Goal: Transaction & Acquisition: Purchase product/service

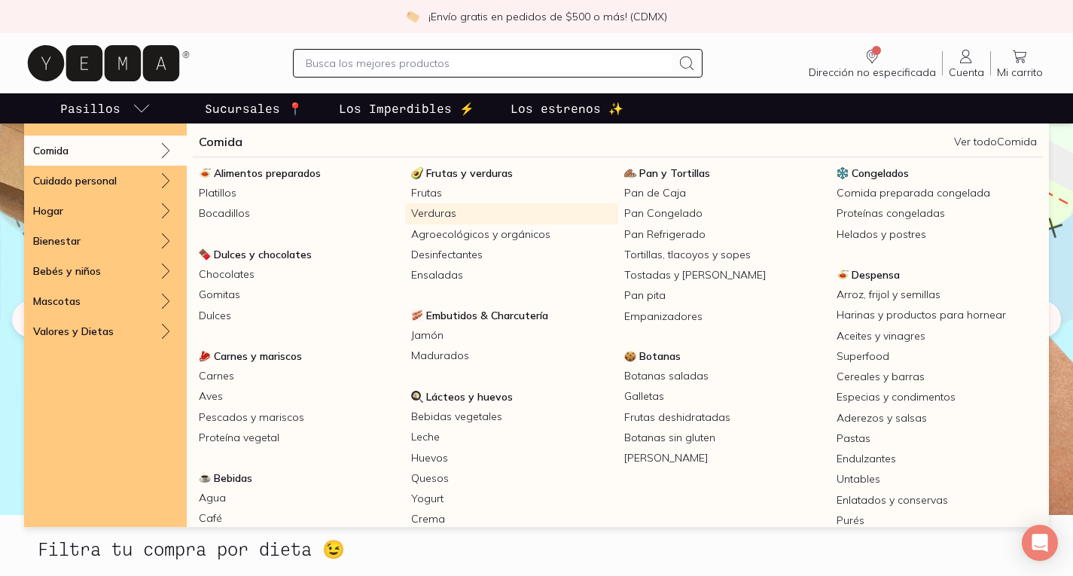
click at [432, 209] on link "Verduras" at bounding box center [511, 213] width 212 height 20
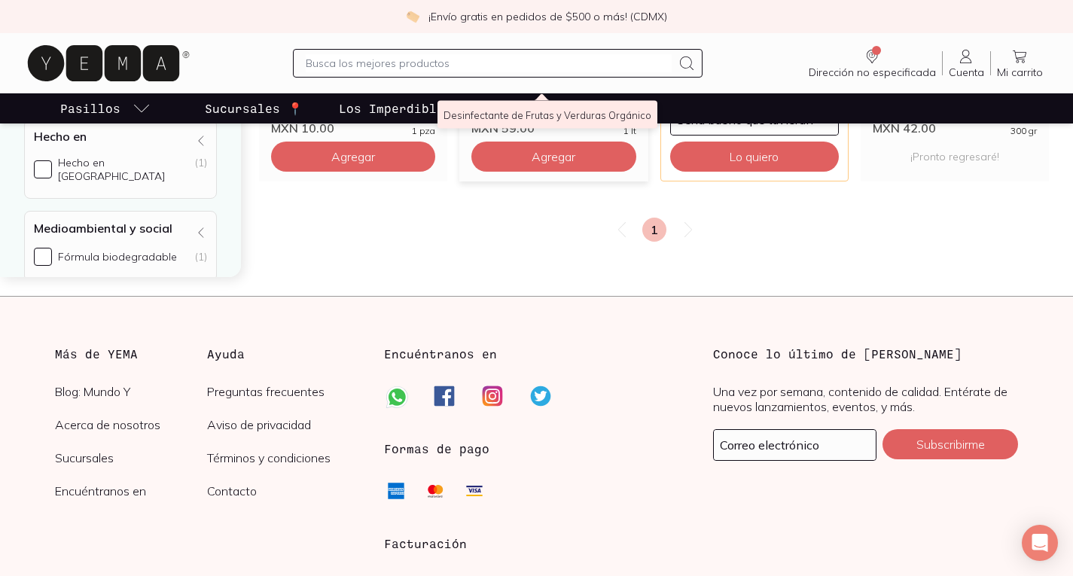
scroll to position [470, 0]
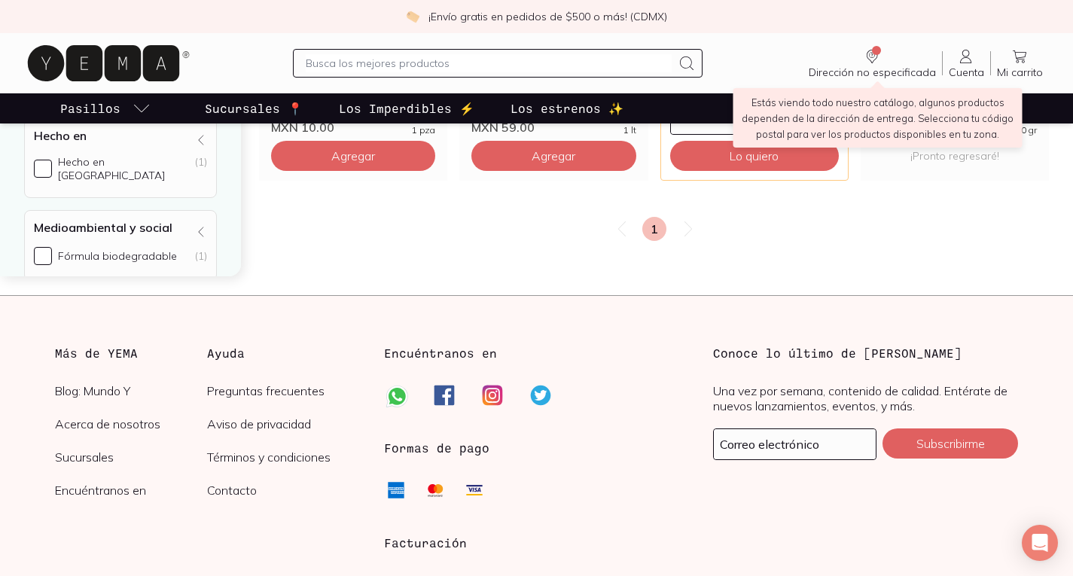
click at [900, 58] on link "Dirección no especificada Sin CP" at bounding box center [872, 63] width 139 height 32
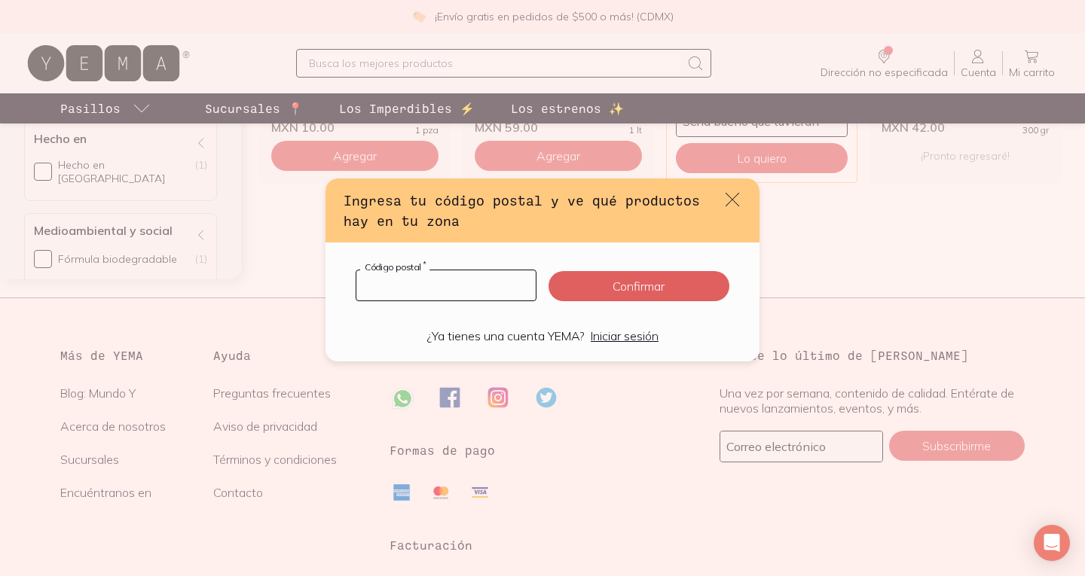
click at [400, 288] on input "default" at bounding box center [445, 285] width 179 height 30
type input "11800"
click at [578, 292] on button "Confirmar" at bounding box center [638, 286] width 181 height 30
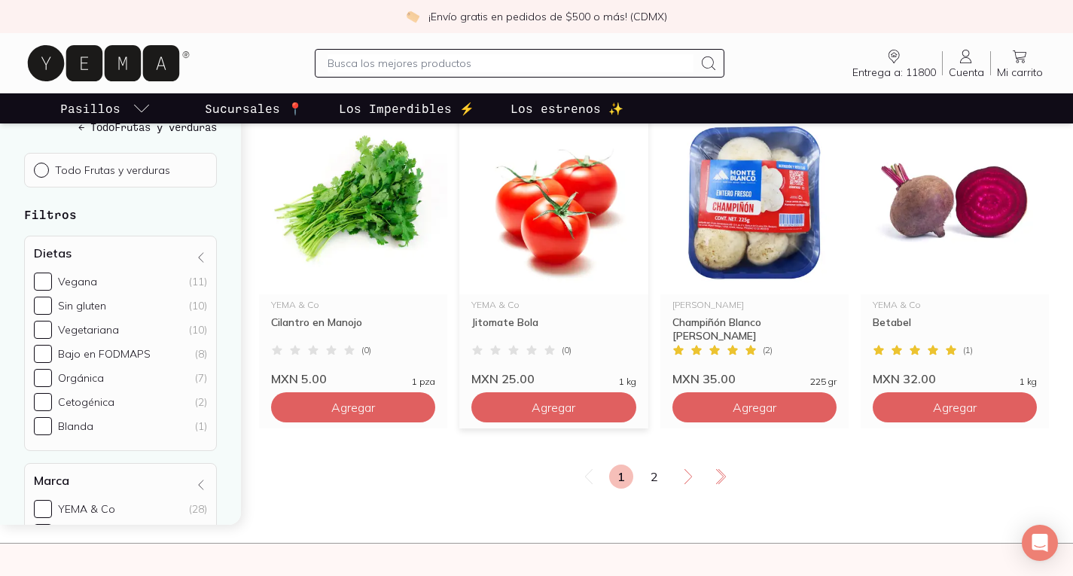
scroll to position [2701, 0]
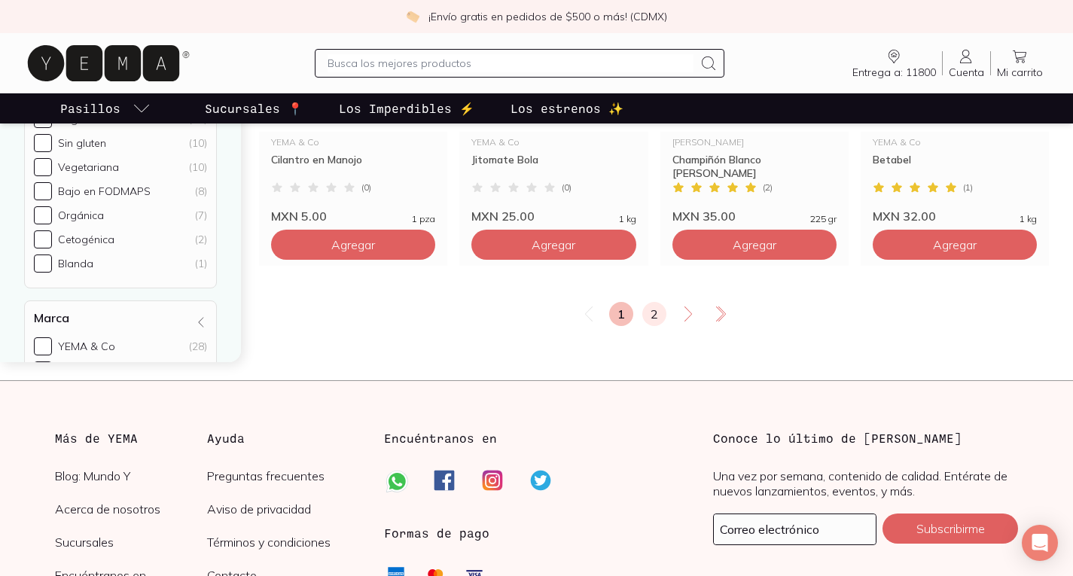
click at [652, 307] on link "2" at bounding box center [655, 314] width 24 height 24
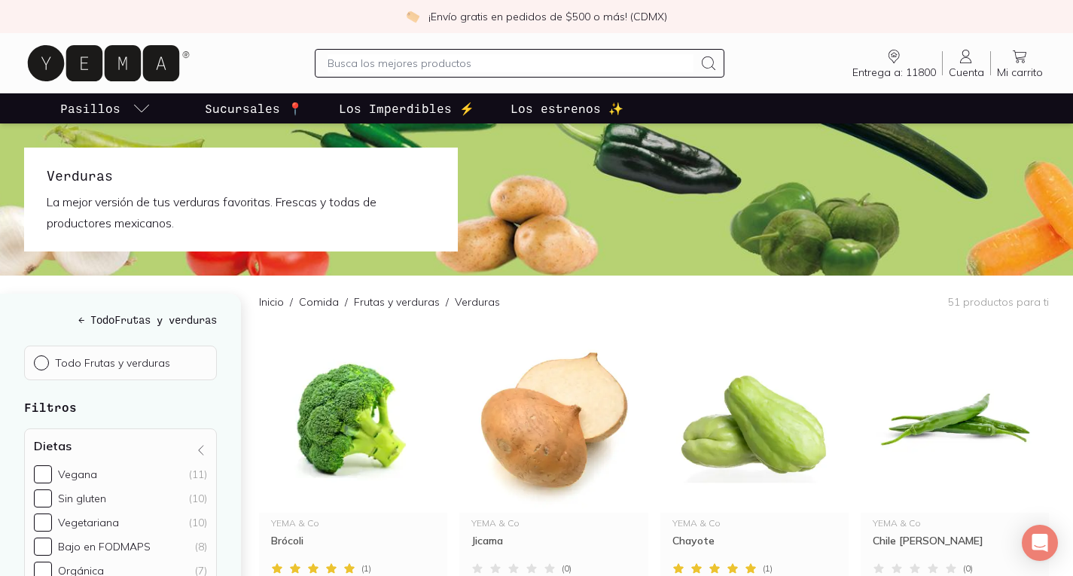
click at [374, 297] on link "Frutas y verduras" at bounding box center [397, 302] width 86 height 14
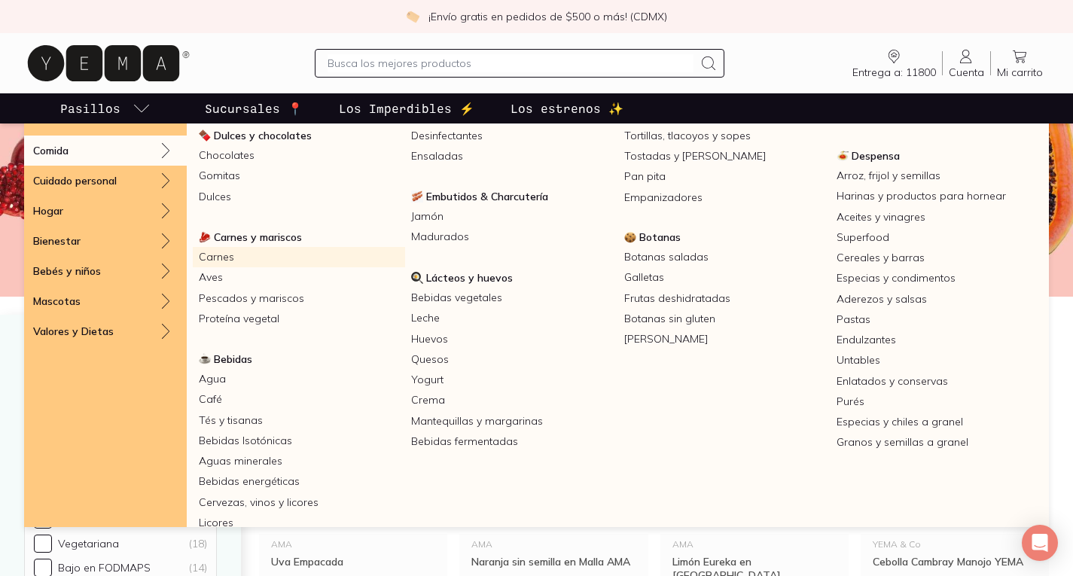
scroll to position [125, 0]
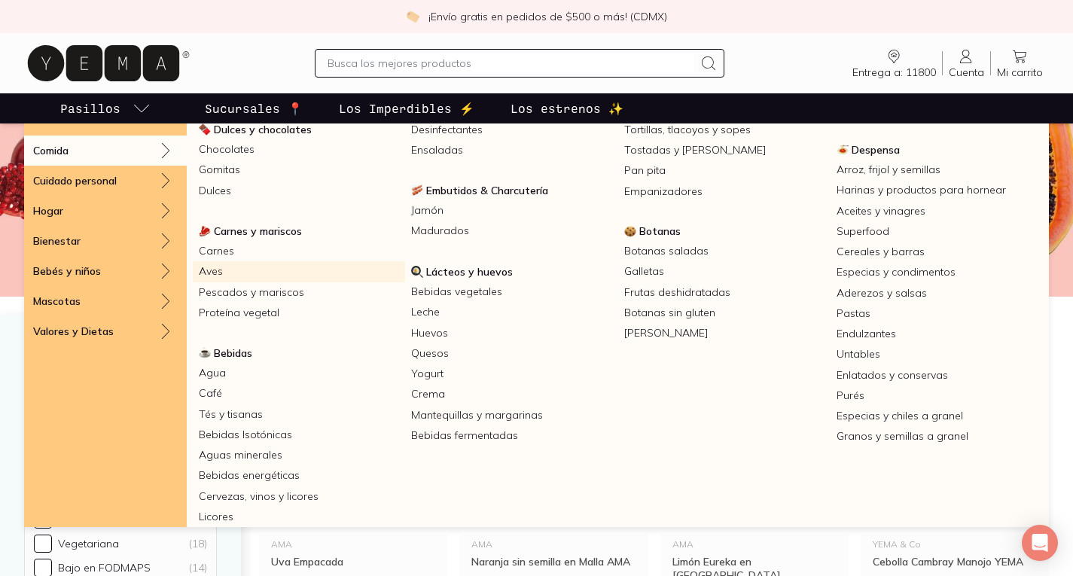
click at [214, 261] on link "Aves" at bounding box center [299, 271] width 212 height 20
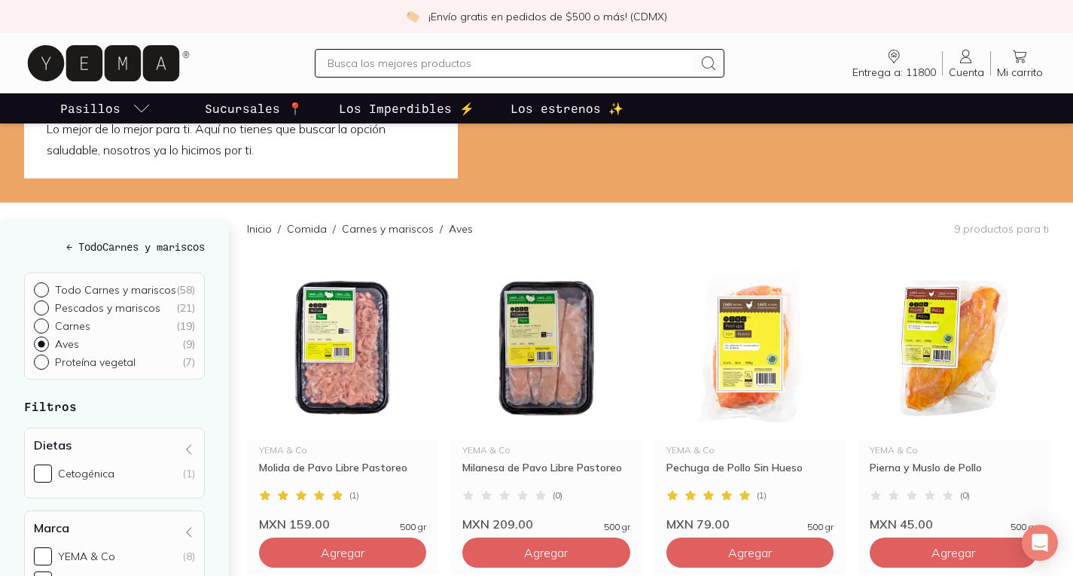
scroll to position [20, 0]
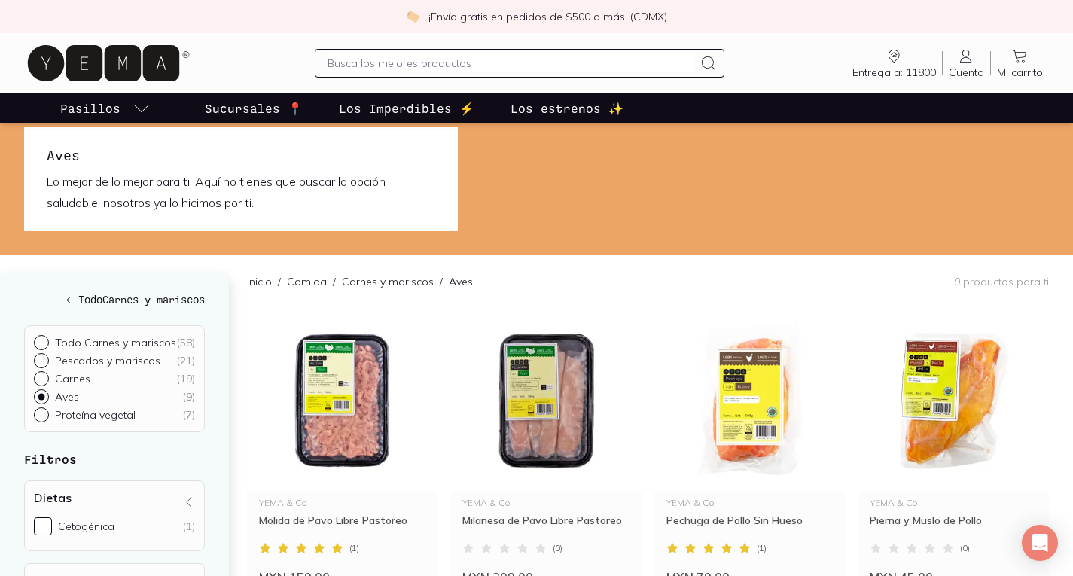
click at [46, 414] on div at bounding box center [44, 415] width 21 height 15
click at [46, 414] on input "Proteína vegetal ( 7 )" at bounding box center [40, 414] width 12 height 12
radio input "true"
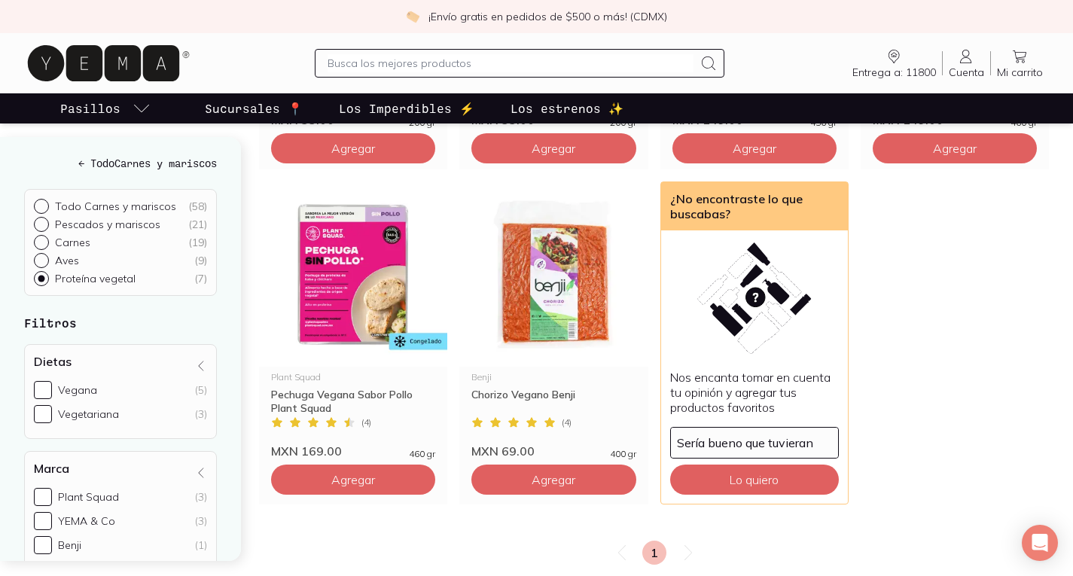
scroll to position [83, 0]
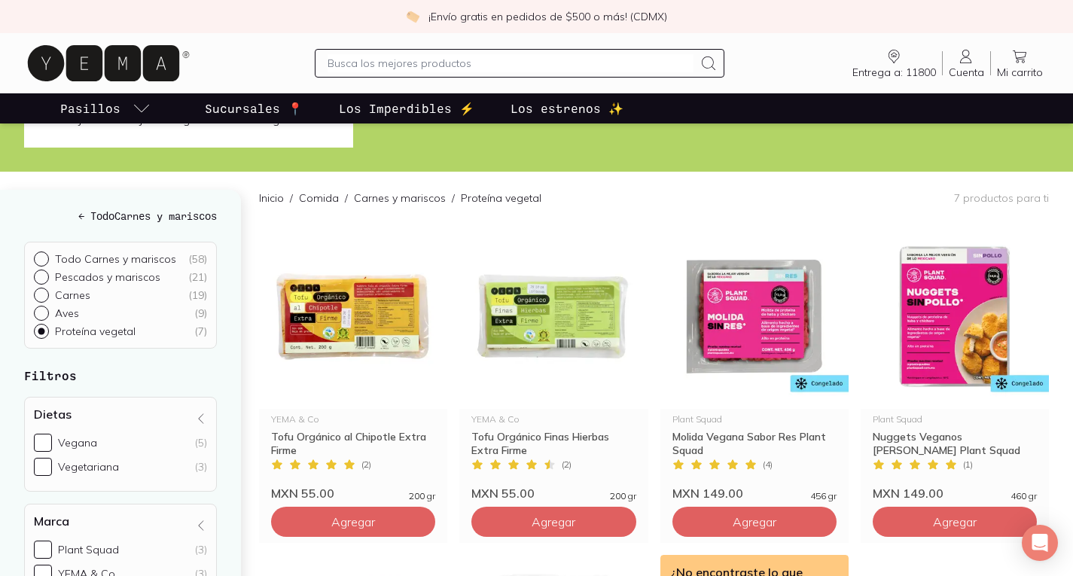
click at [75, 297] on p "Carnes" at bounding box center [72, 295] width 35 height 14
click at [46, 297] on input "Carnes ( 19 )" at bounding box center [40, 294] width 12 height 12
radio input "true"
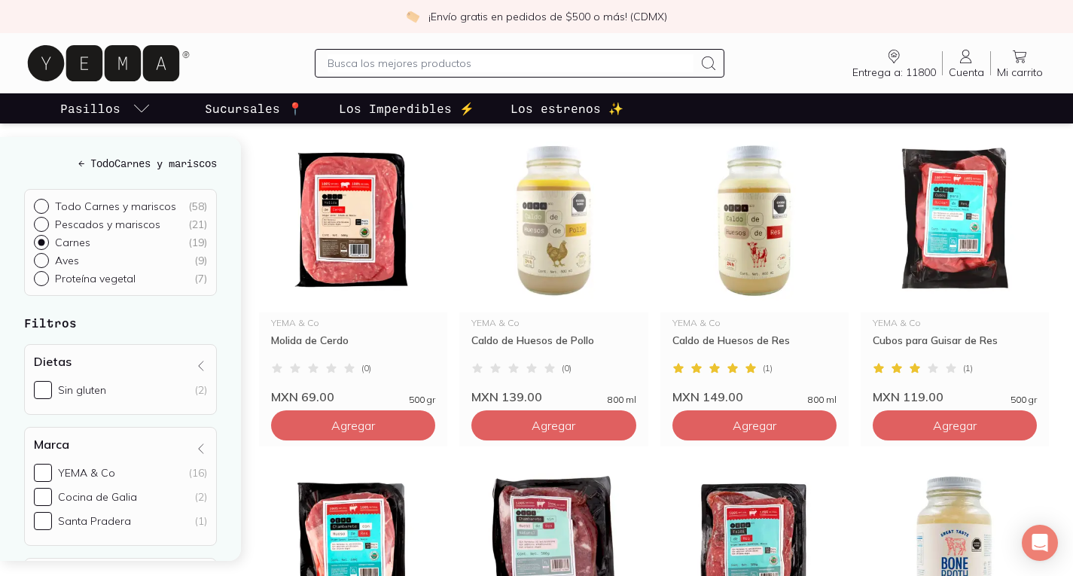
scroll to position [199, 0]
